Goal: Communication & Community: Answer question/provide support

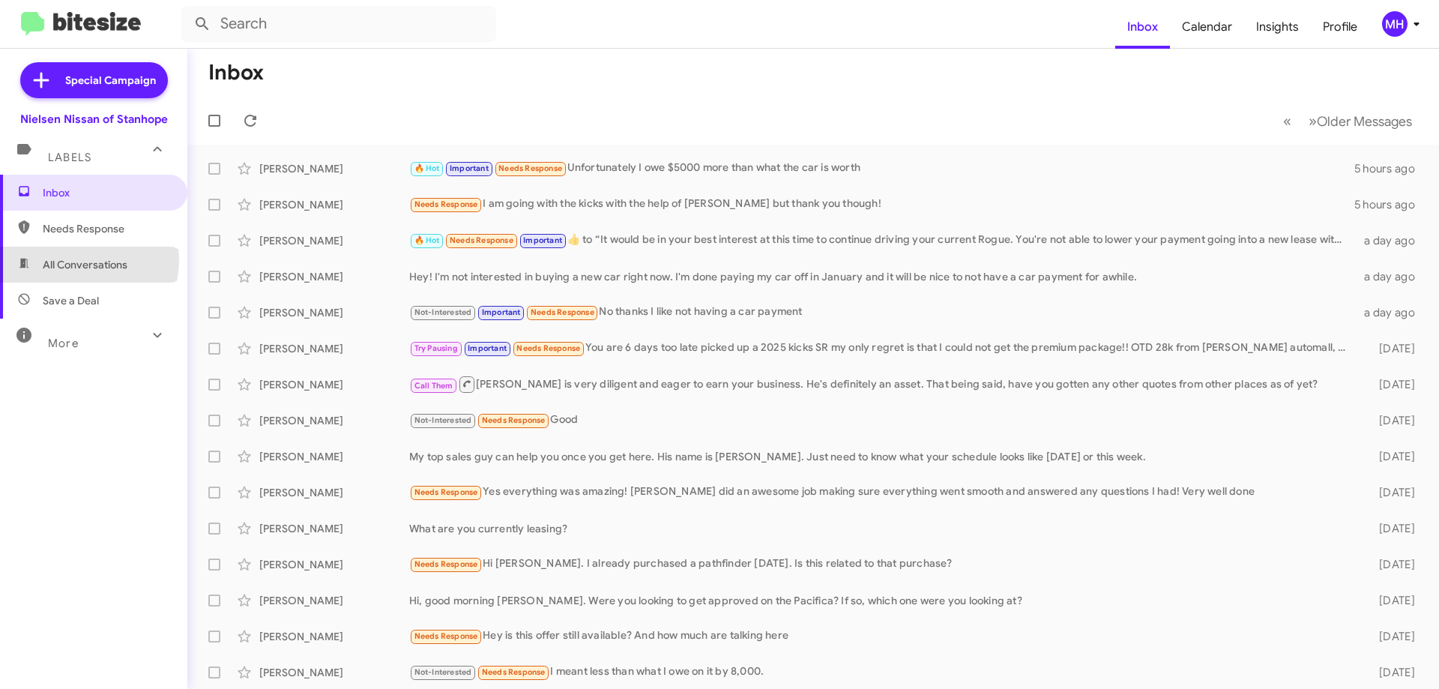
click at [75, 259] on span "All Conversations" at bounding box center [85, 264] width 85 height 15
type input "in:all-conversations"
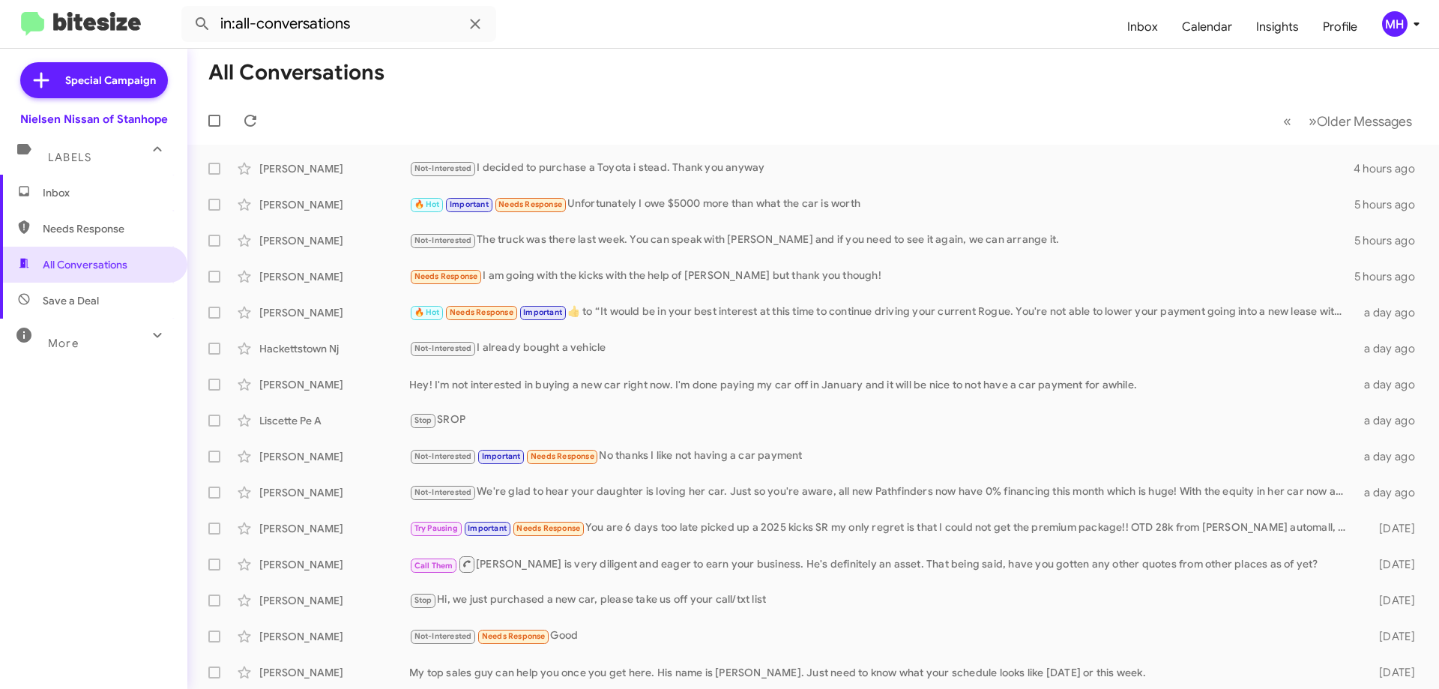
click at [75, 196] on span "Inbox" at bounding box center [106, 192] width 127 height 15
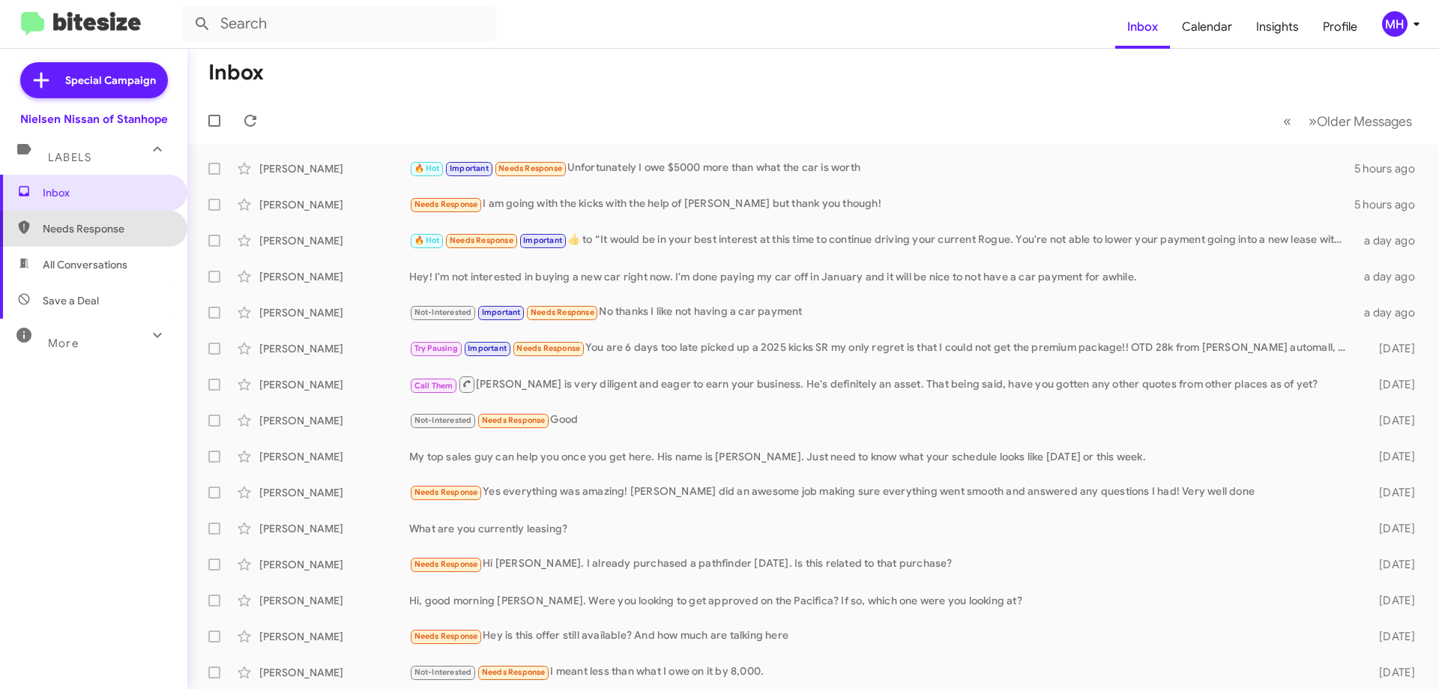
click at [111, 231] on span "Needs Response" at bounding box center [106, 228] width 127 height 15
type input "in:needs-response"
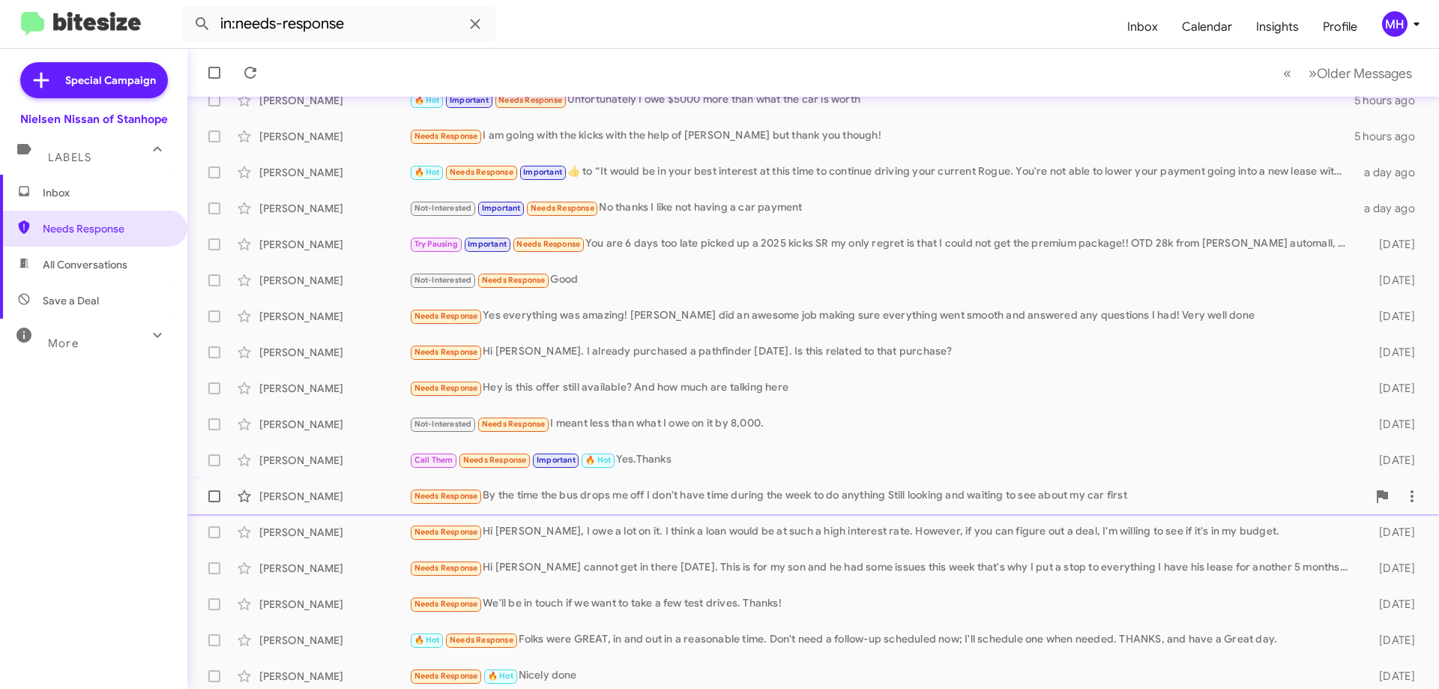
scroll to position [181, 0]
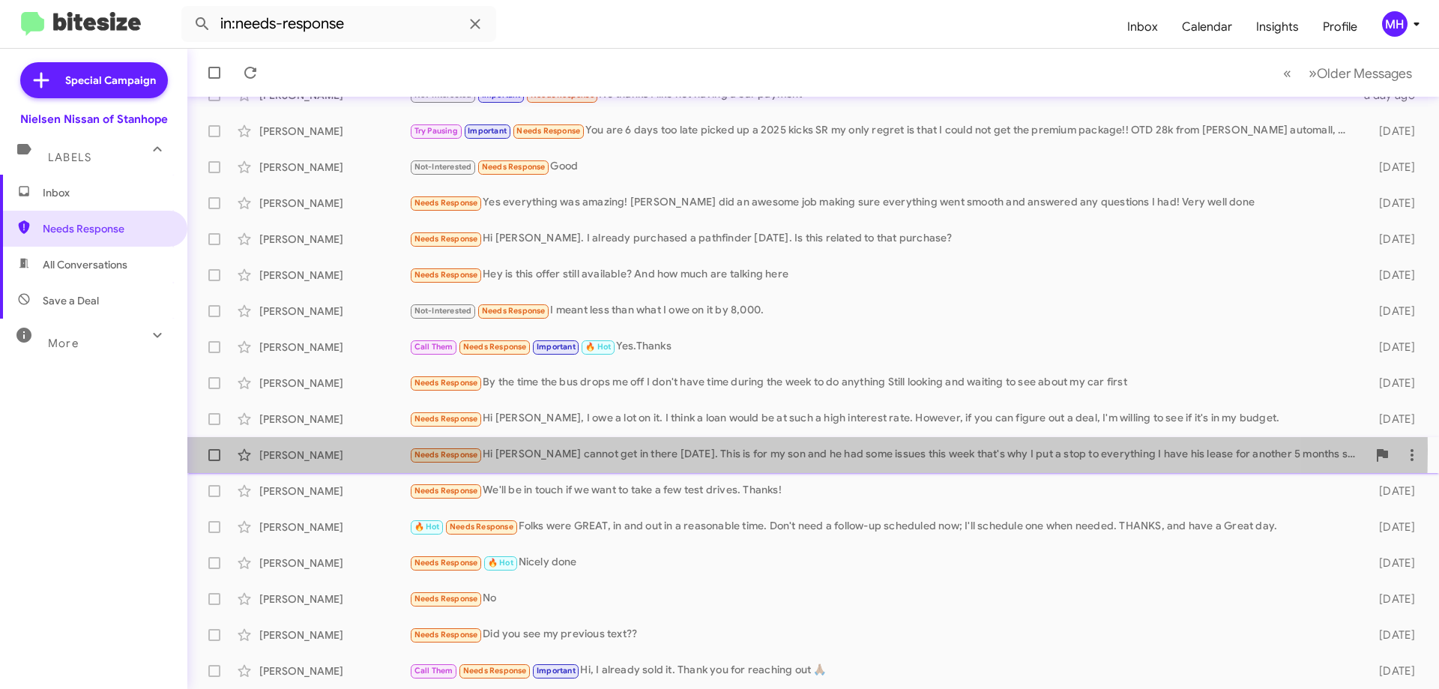
click at [603, 450] on div "Needs Response Hi [PERSON_NAME] I cannot get in there [DATE]. This is for my so…" at bounding box center [888, 454] width 958 height 17
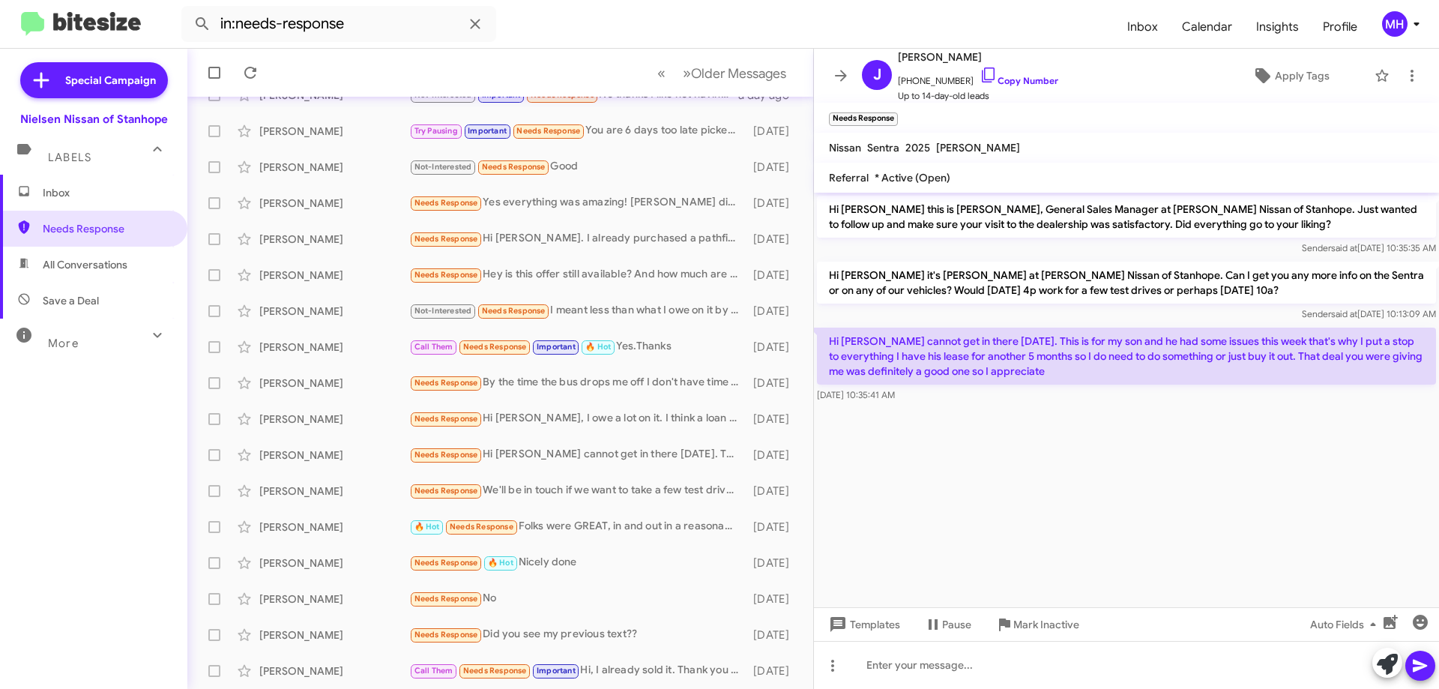
click at [74, 188] on span "Inbox" at bounding box center [106, 192] width 127 height 15
